Goal: Task Accomplishment & Management: Check status

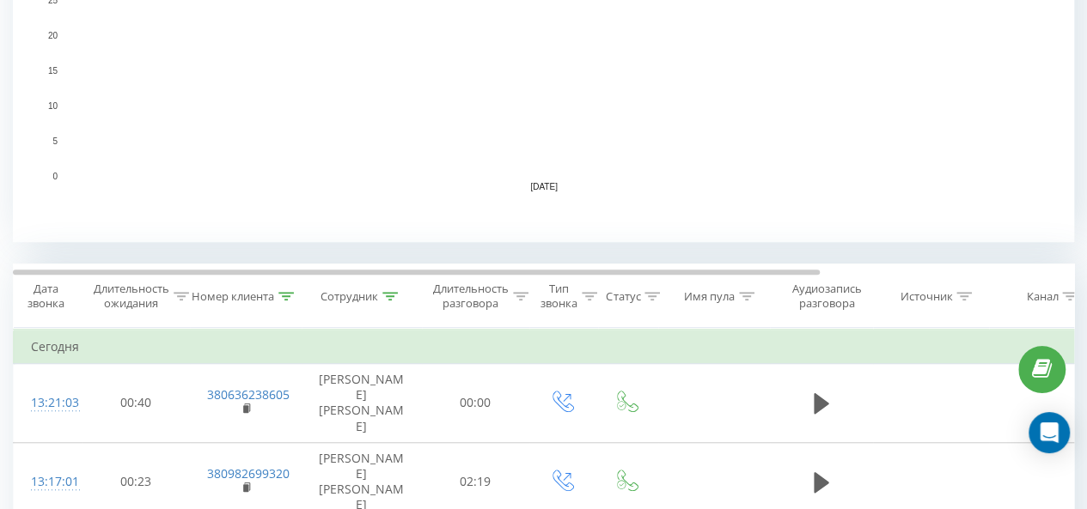
scroll to position [601, 0]
